Goal: Task Accomplishment & Management: Use online tool/utility

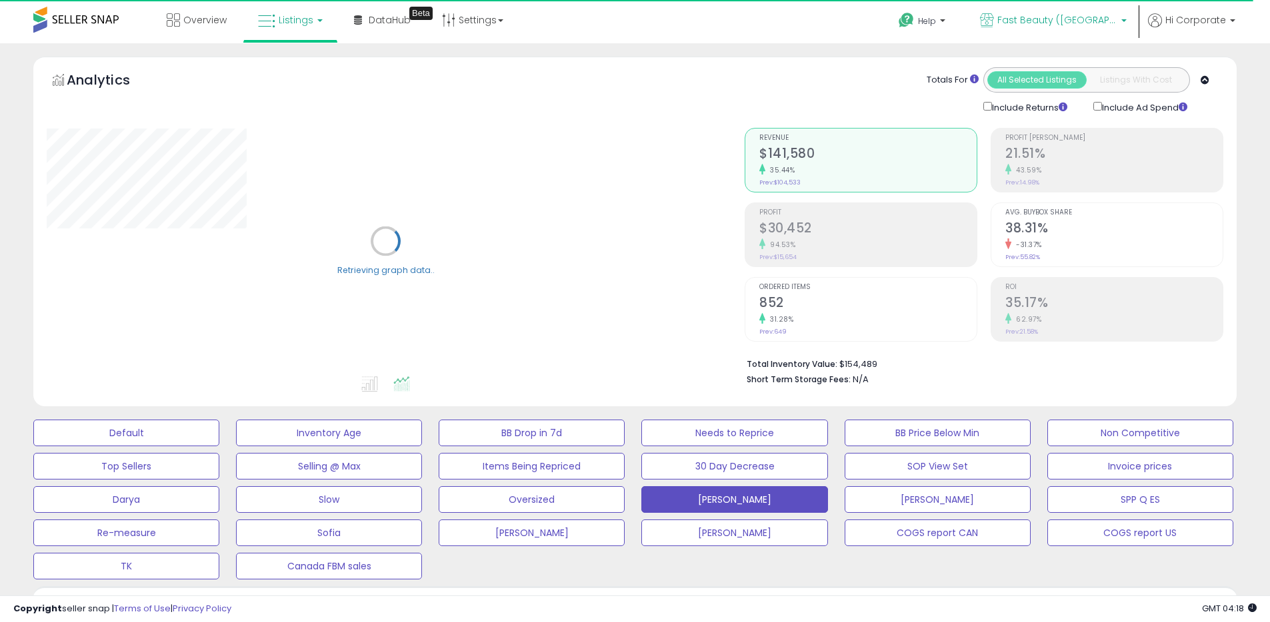
click at [1088, 13] on span "Fast Beauty ([GEOGRAPHIC_DATA])" at bounding box center [1057, 19] width 120 height 13
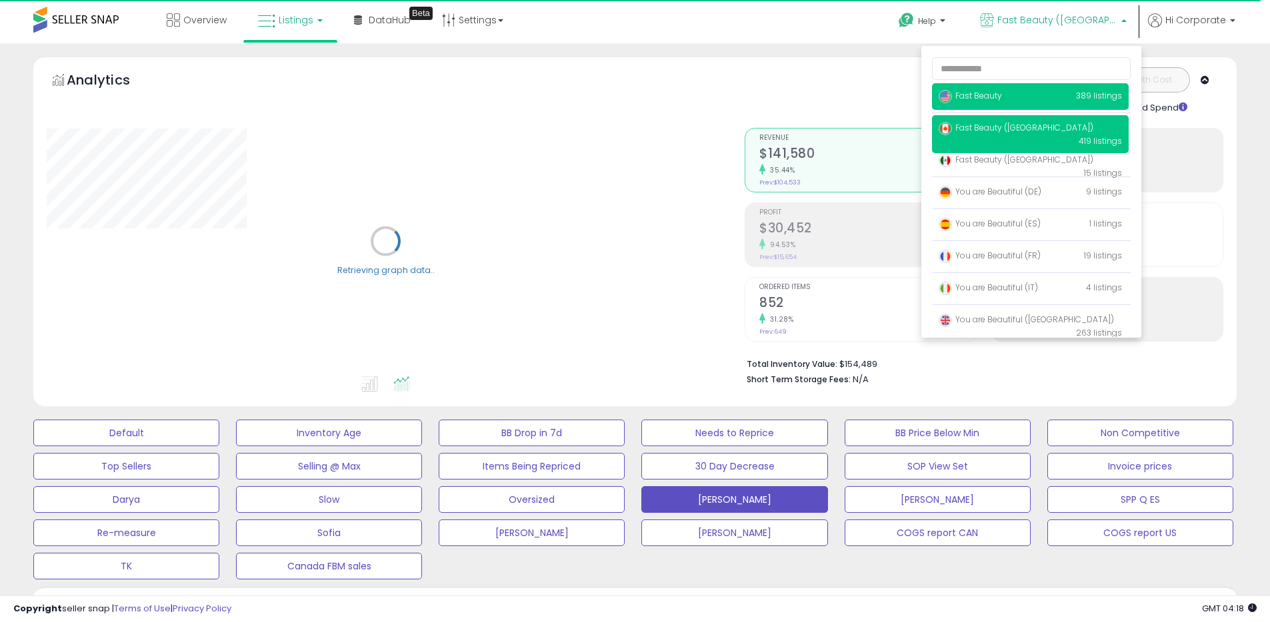
click at [976, 94] on span "Fast Beauty" at bounding box center [969, 95] width 63 height 11
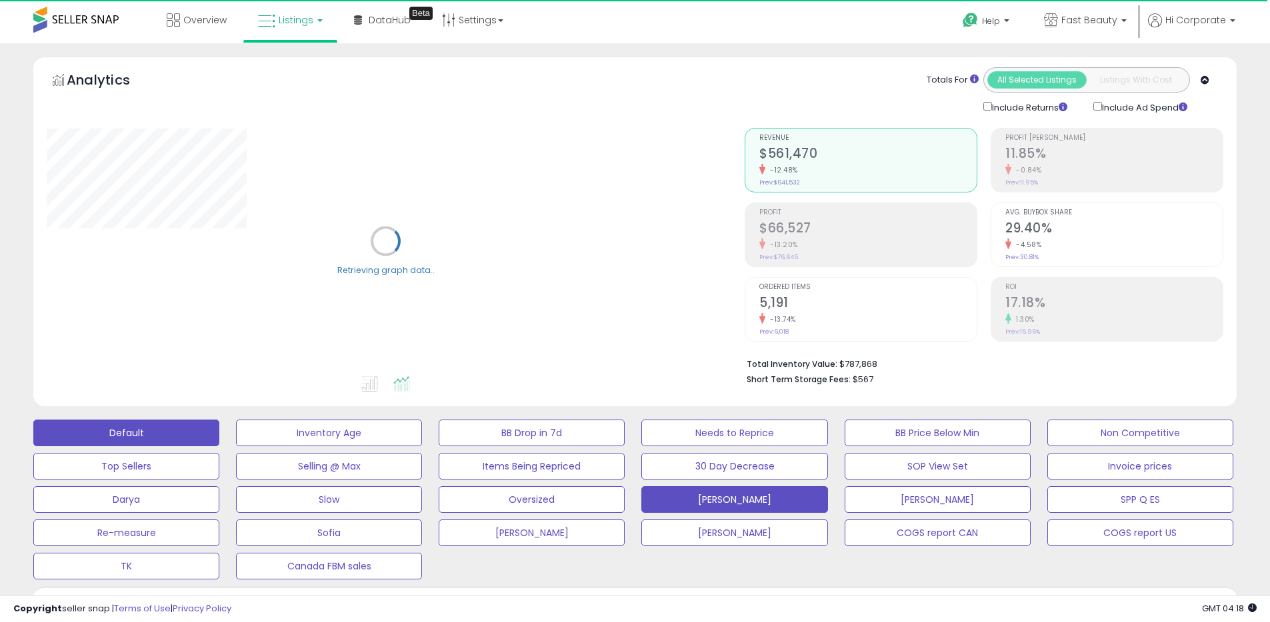
click at [175, 439] on button "Default" at bounding box center [126, 433] width 186 height 27
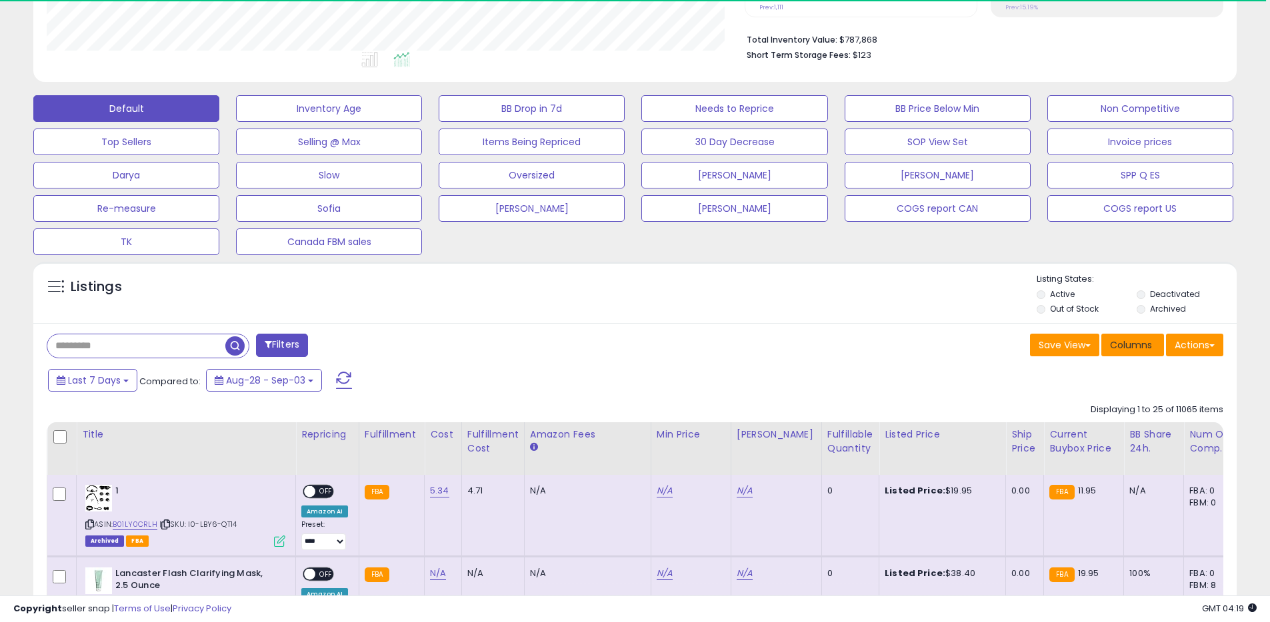
scroll to position [327, 0]
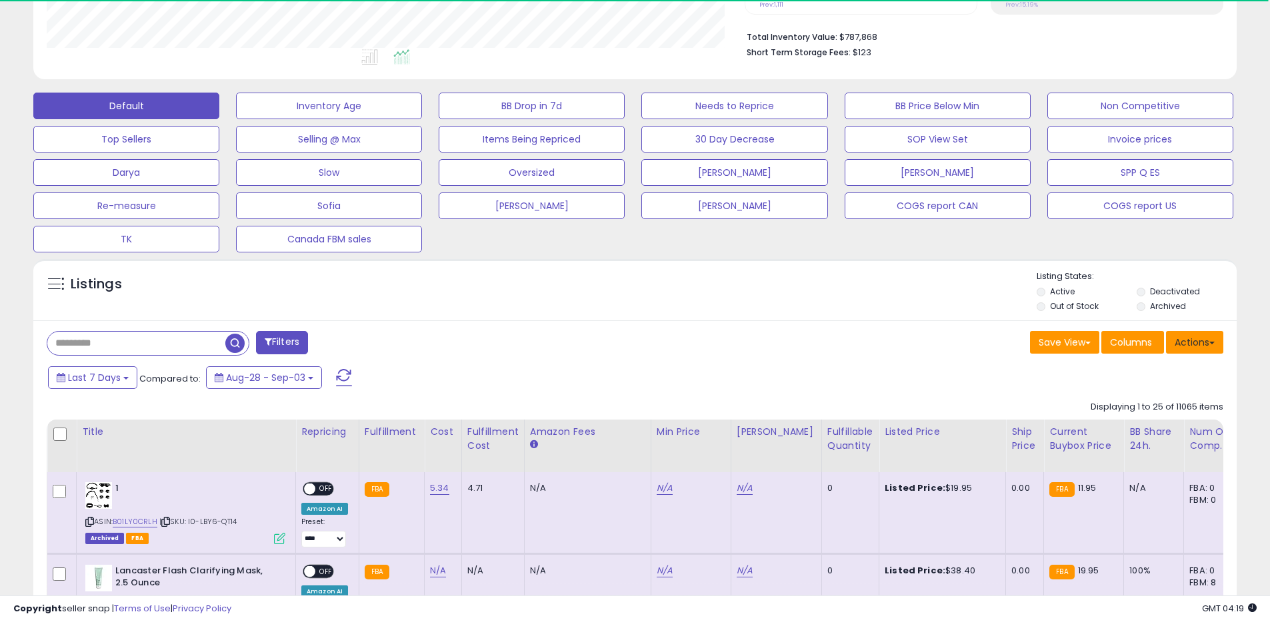
click at [1211, 342] on span at bounding box center [1211, 343] width 5 height 3
click at [1106, 433] on link "Export All Columns" at bounding box center [1140, 427] width 146 height 21
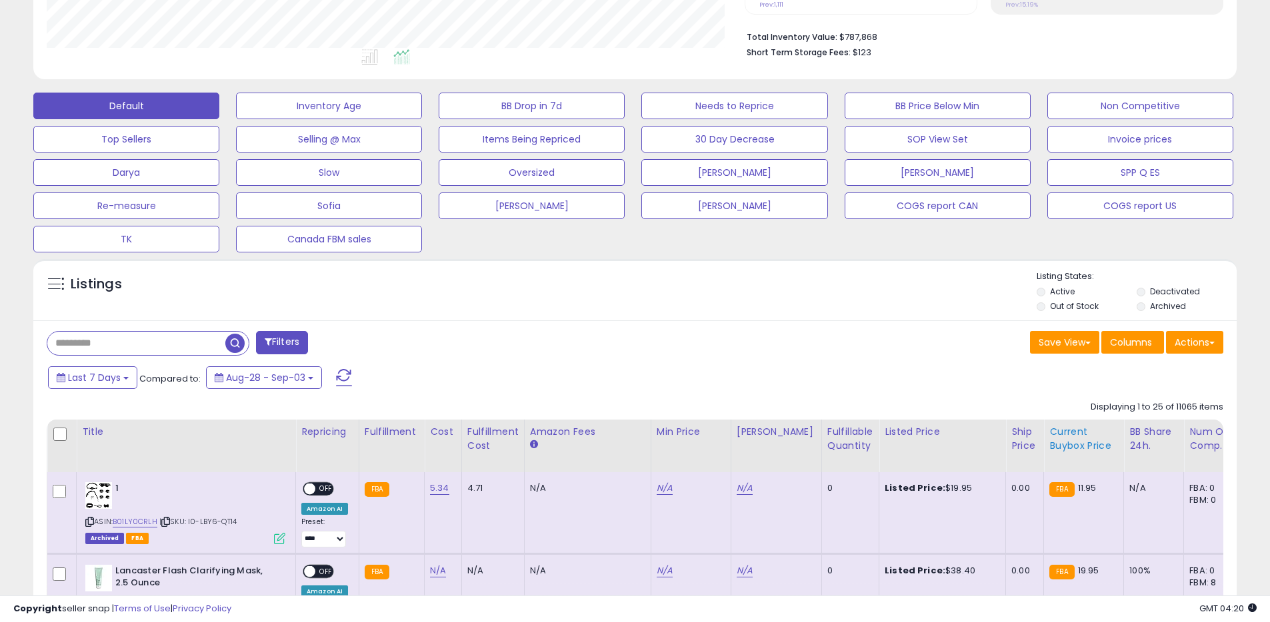
scroll to position [273, 698]
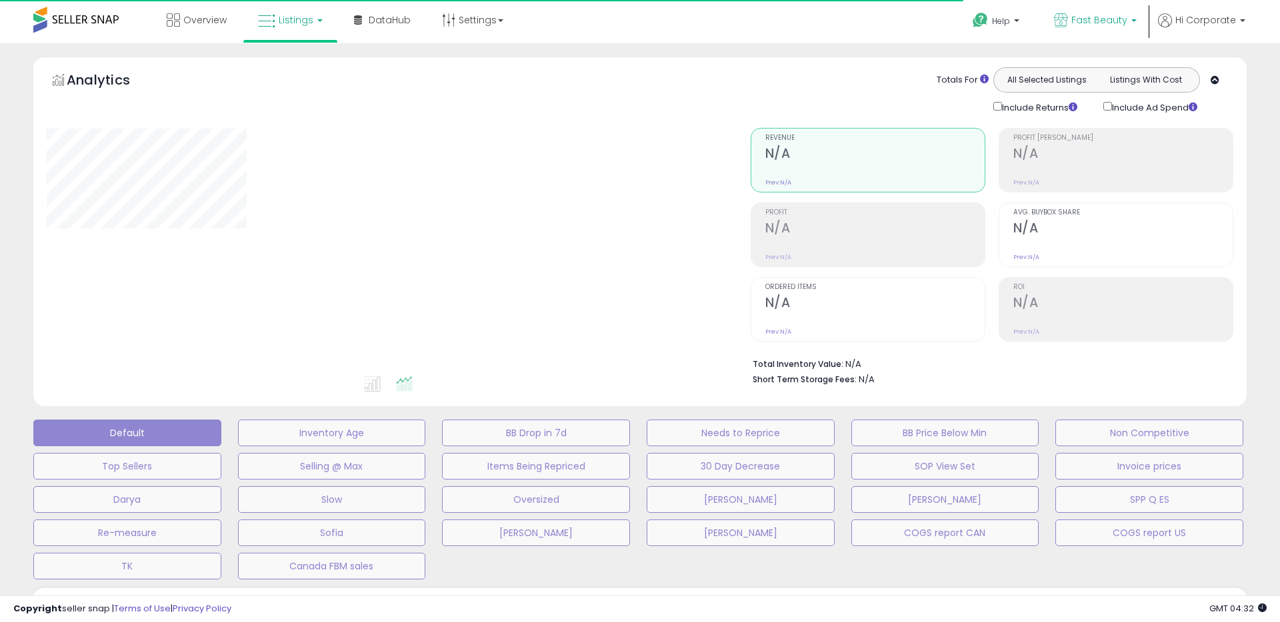
click at [1110, 20] on span "Fast Beauty" at bounding box center [1099, 19] width 56 height 13
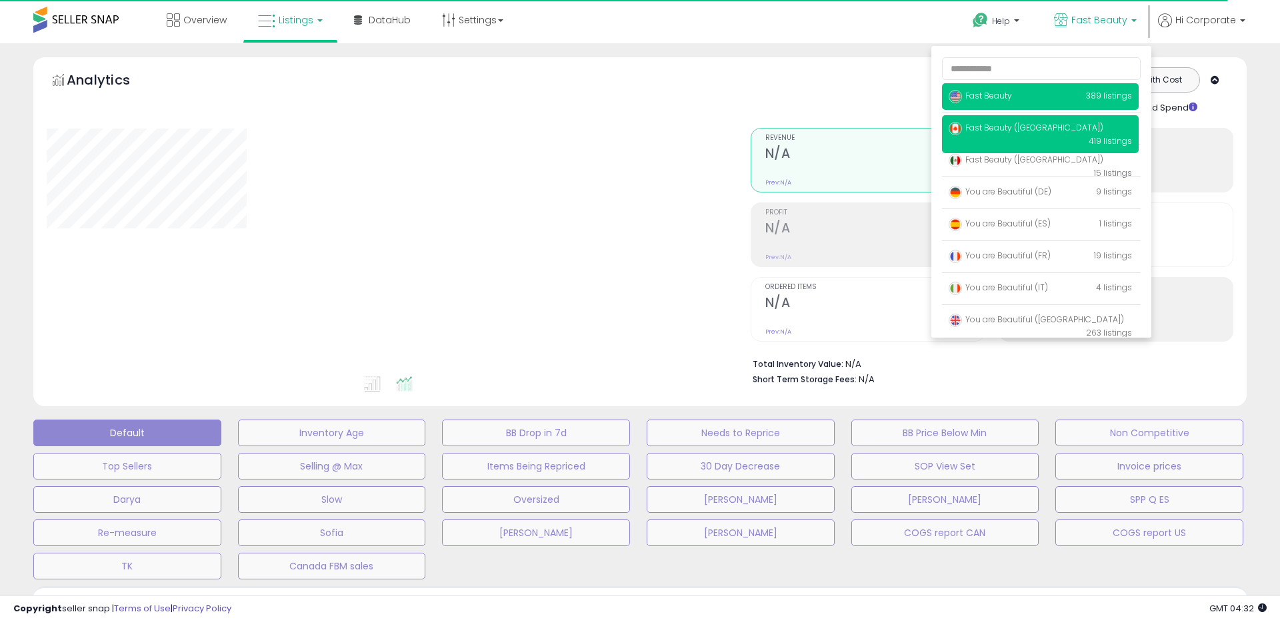
click at [1020, 125] on span "Fast Beauty ([GEOGRAPHIC_DATA])" at bounding box center [1025, 127] width 155 height 11
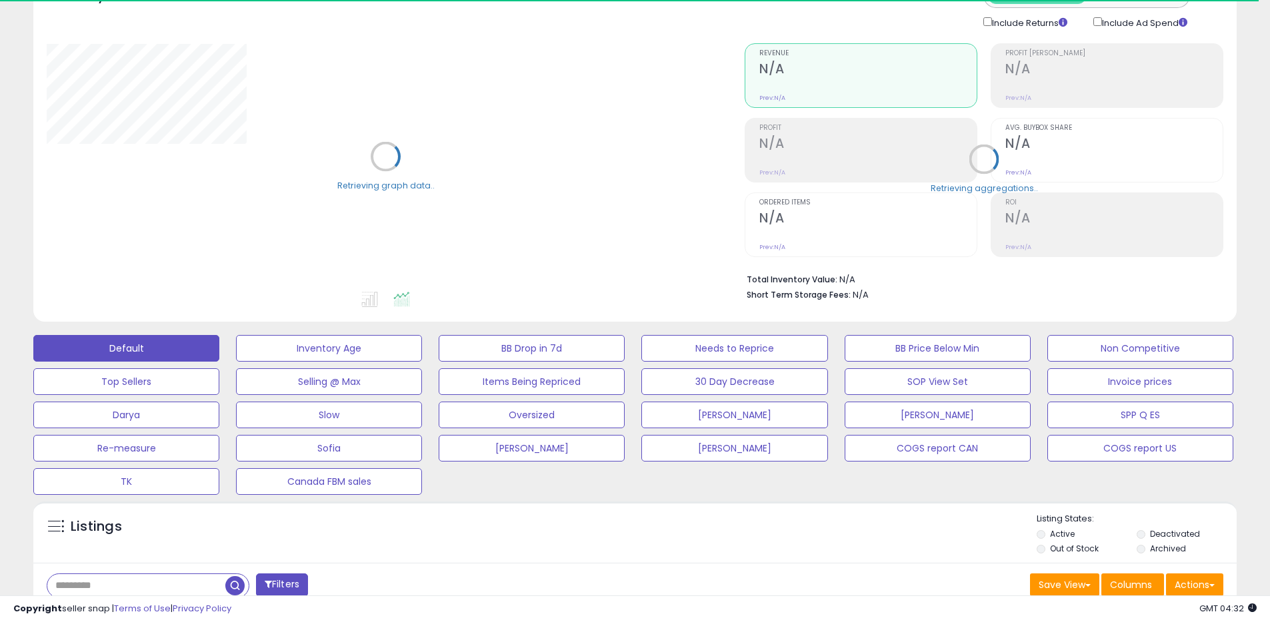
scroll to position [260, 0]
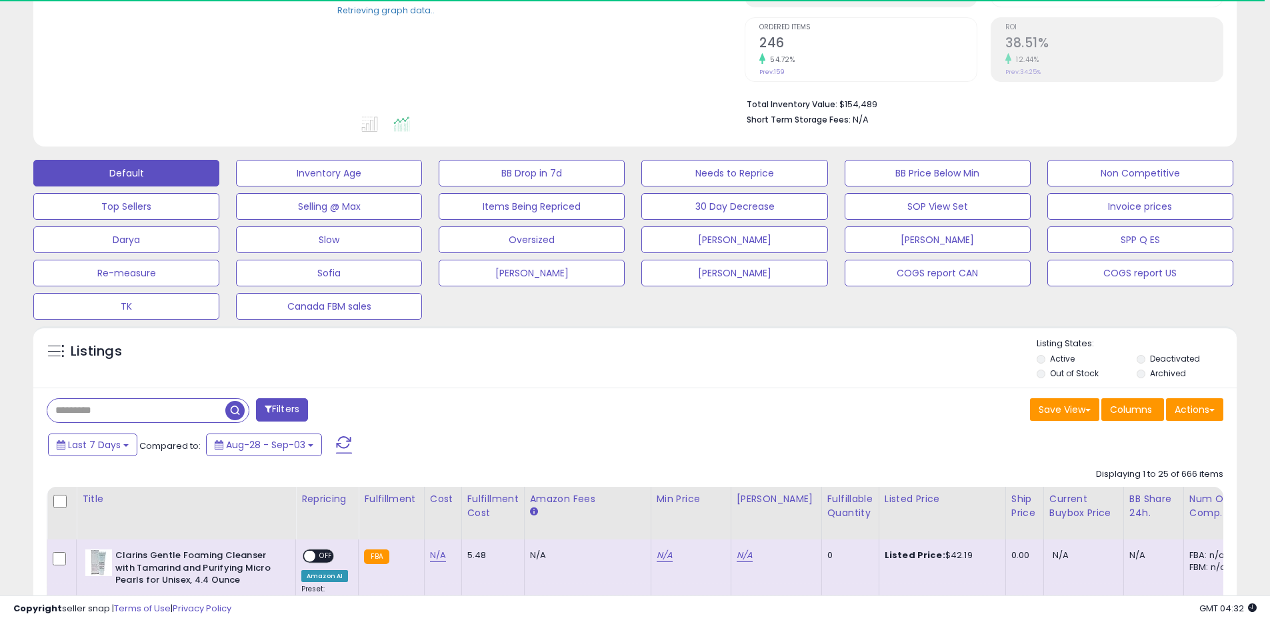
click at [1152, 372] on label "Archived" at bounding box center [1168, 373] width 36 height 11
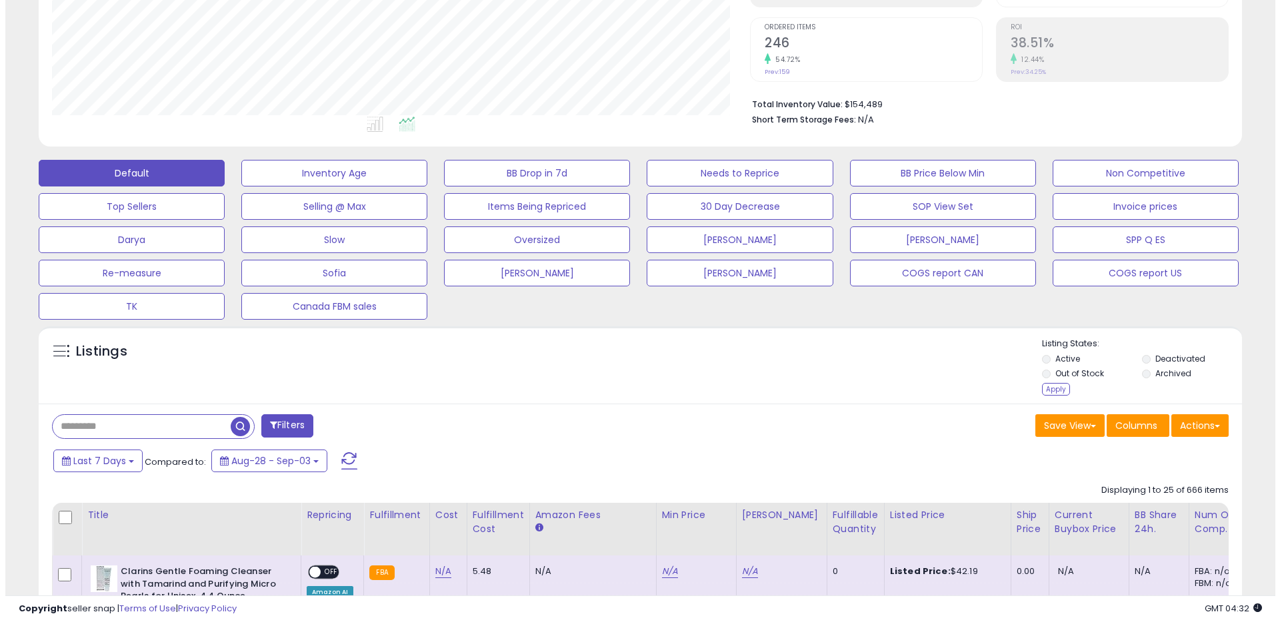
scroll to position [273, 698]
click at [1086, 371] on label "Out of Stock" at bounding box center [1074, 373] width 49 height 11
click at [1057, 358] on label "Active" at bounding box center [1062, 358] width 25 height 11
click at [1052, 391] on div "Apply" at bounding box center [1050, 389] width 28 height 13
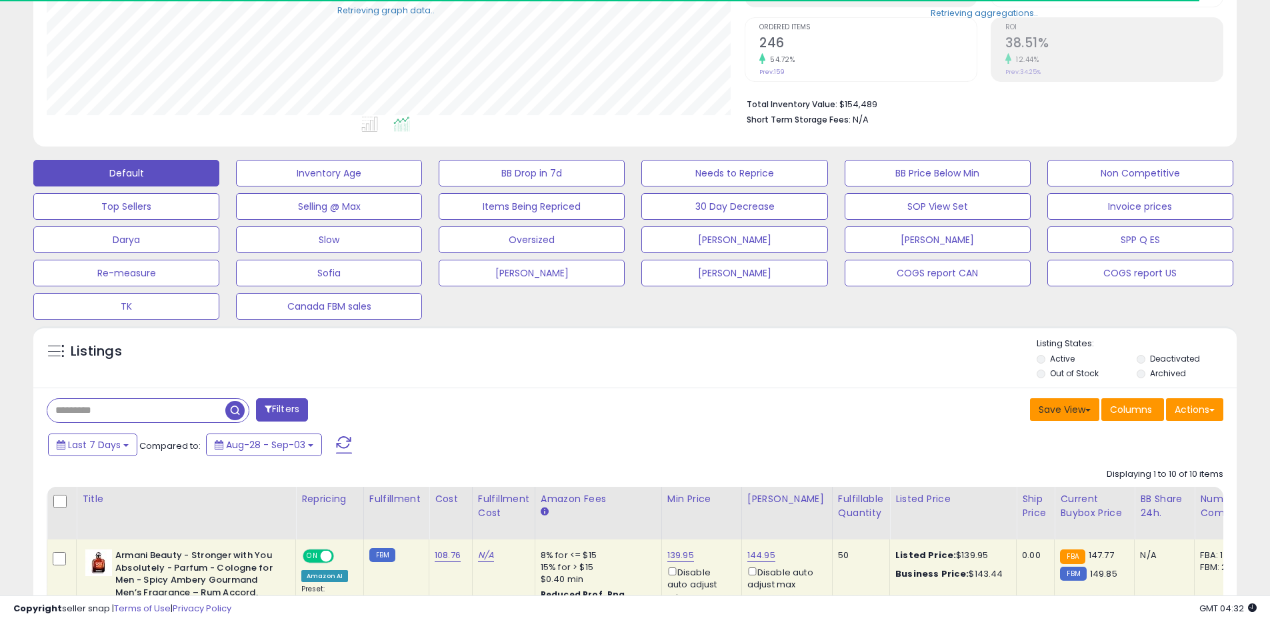
scroll to position [666147, 665722]
click at [1222, 409] on div "Save View Save As New View Update Current View Columns Actions Import Export Vi…" at bounding box center [934, 412] width 598 height 26
click at [1206, 412] on button "Actions" at bounding box center [1194, 410] width 57 height 23
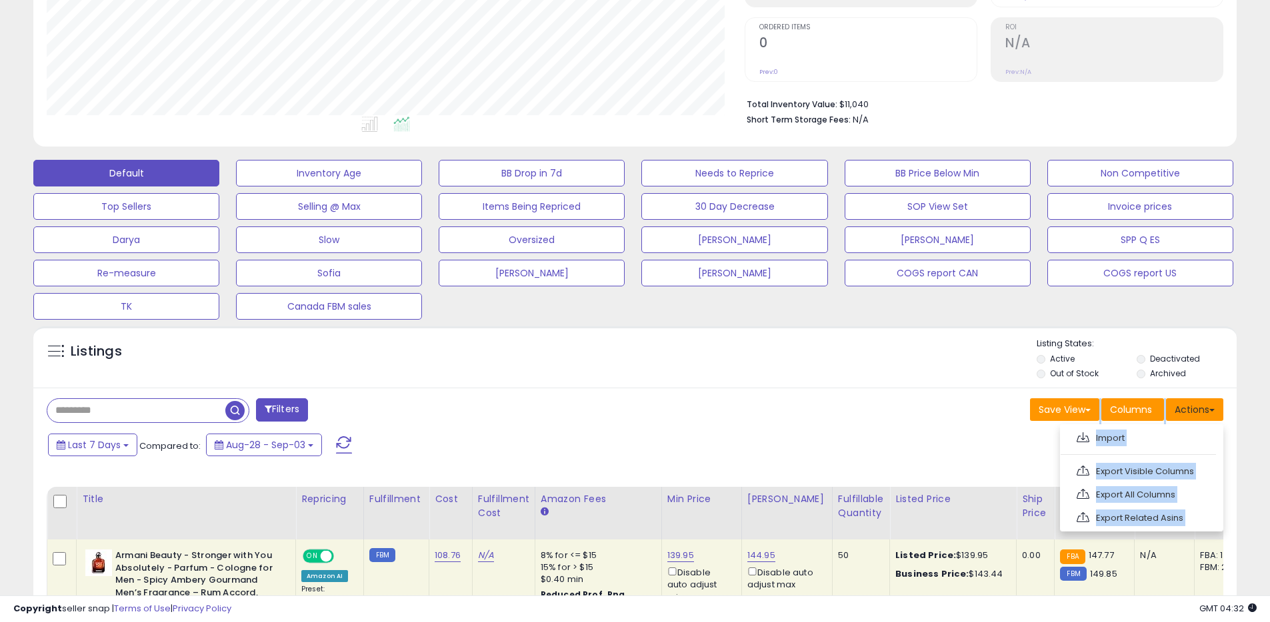
scroll to position [273, 698]
click at [1134, 492] on link "Export All Columns" at bounding box center [1140, 494] width 146 height 21
